Goal: Information Seeking & Learning: Learn about a topic

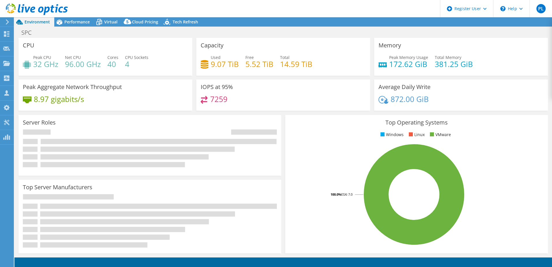
select select "Australia"
select select "AUD"
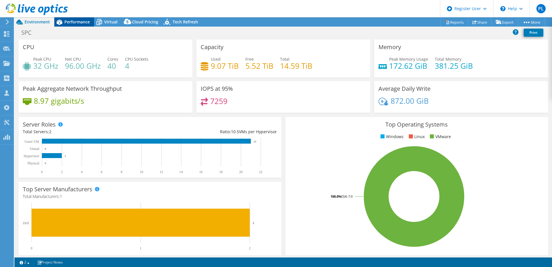
click at [80, 20] on span "Performance" at bounding box center [76, 21] width 25 height 5
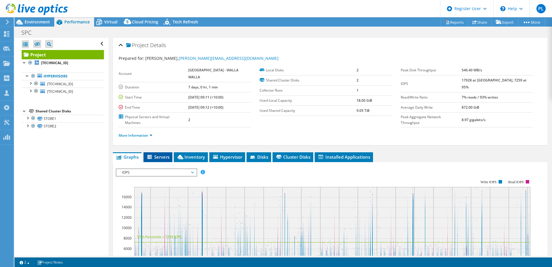
click at [160, 154] on span "Servers" at bounding box center [157, 157] width 23 height 6
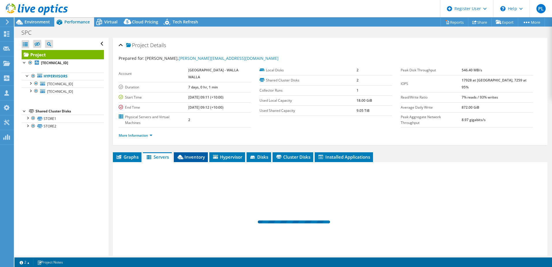
click at [191, 154] on span "Inventory" at bounding box center [191, 157] width 28 height 6
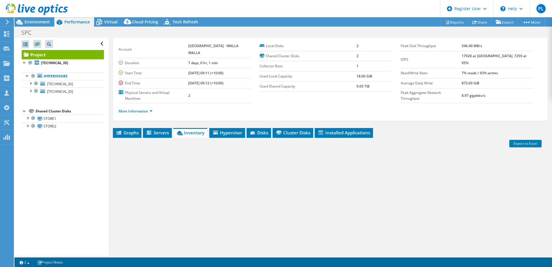
scroll to position [40, 0]
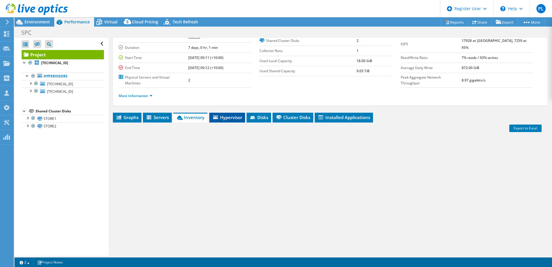
click at [237, 114] on span "Hypervisor" at bounding box center [227, 117] width 30 height 6
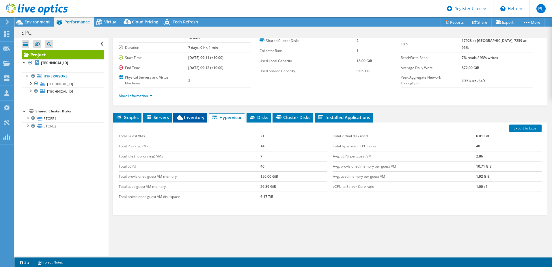
click at [186, 114] on span "Inventory" at bounding box center [190, 117] width 28 height 6
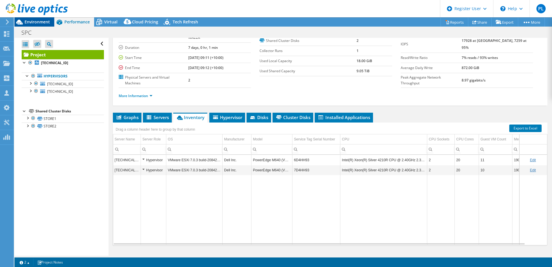
click at [35, 22] on span "Environment" at bounding box center [37, 21] width 25 height 5
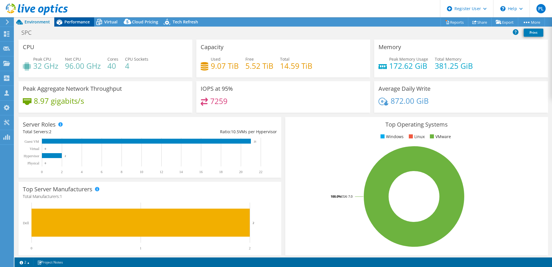
click at [73, 20] on span "Performance" at bounding box center [76, 21] width 25 height 5
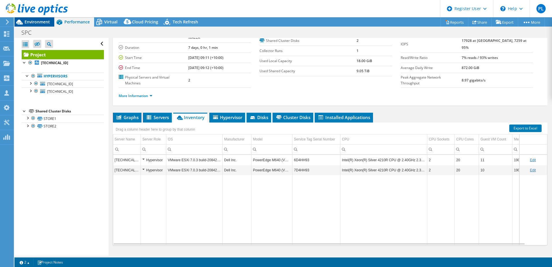
click at [28, 20] on span "Environment" at bounding box center [37, 21] width 25 height 5
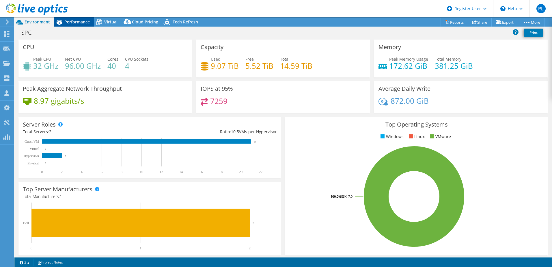
click at [71, 24] on span "Performance" at bounding box center [76, 21] width 25 height 5
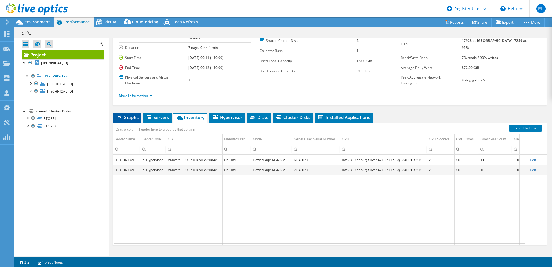
click at [128, 114] on span "Graphs" at bounding box center [127, 117] width 23 height 6
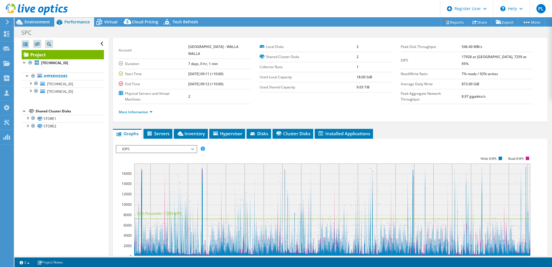
scroll to position [0, 0]
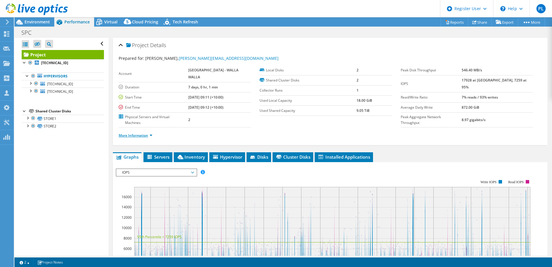
click at [150, 133] on link "More Information" at bounding box center [136, 135] width 34 height 5
